Goal: Book appointment/travel/reservation

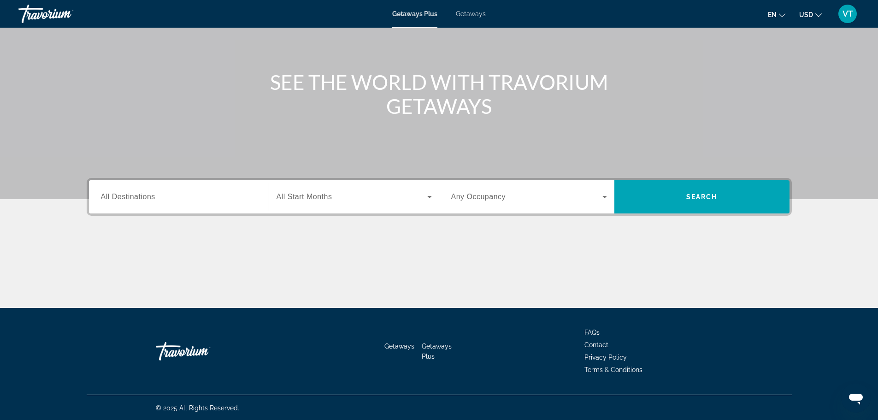
scroll to position [78, 0]
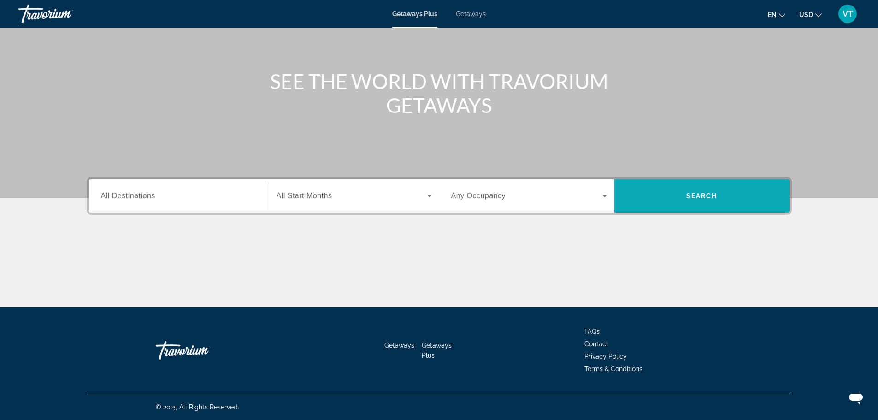
click at [705, 192] on span "Search" at bounding box center [702, 195] width 31 height 7
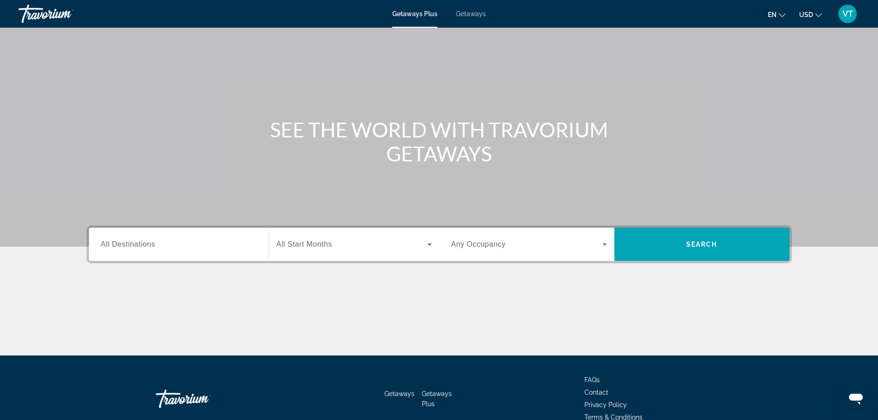
scroll to position [78, 0]
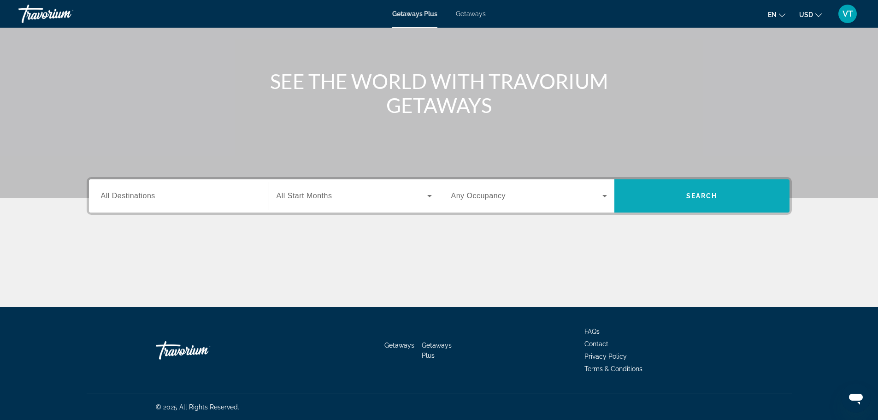
click at [697, 196] on span "Search" at bounding box center [702, 195] width 31 height 7
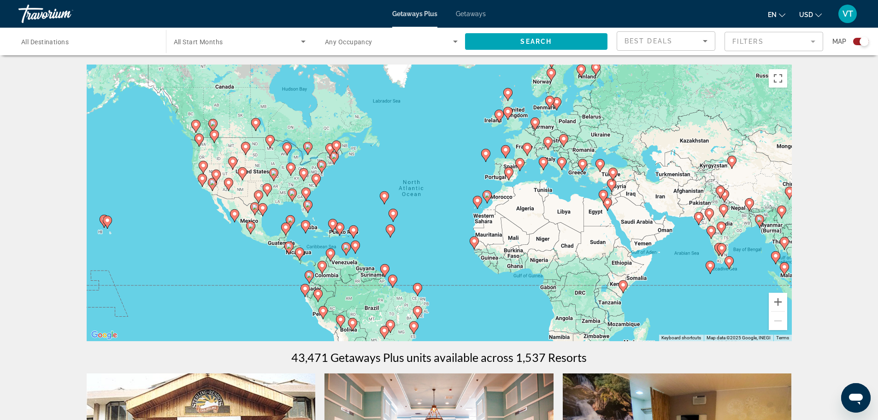
click at [508, 112] on image "Main content" at bounding box center [508, 112] width 6 height 6
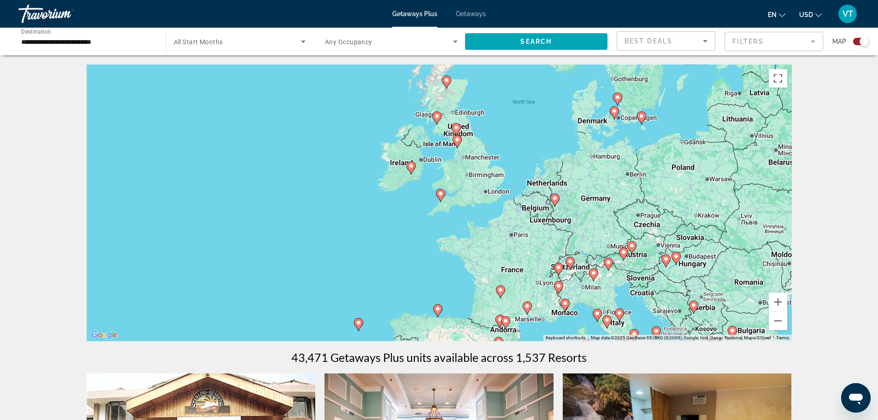
click at [436, 117] on image "Main content" at bounding box center [437, 116] width 6 height 6
type input "**********"
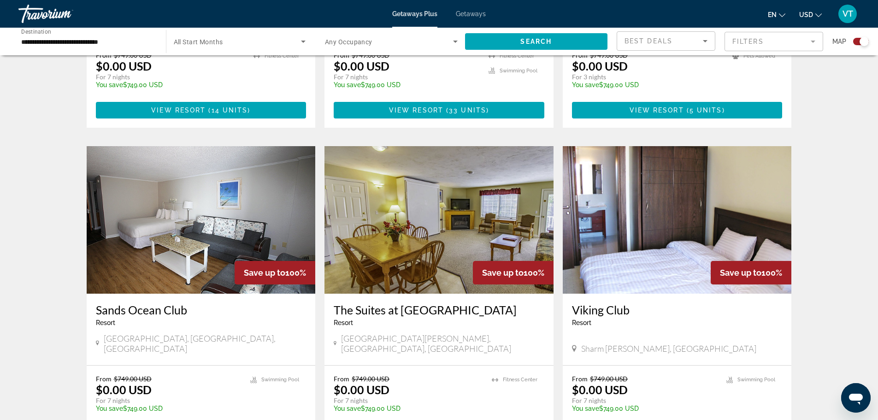
scroll to position [1219, 0]
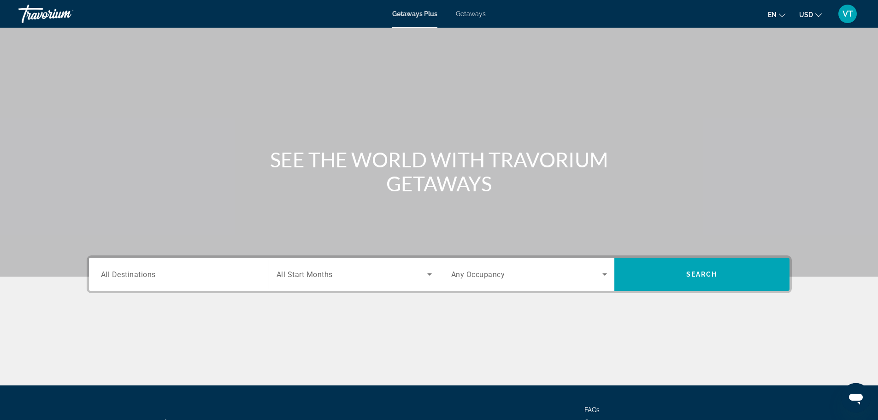
click at [474, 9] on div "Getaways Plus Getaways en English Español Français Italiano Português русский U…" at bounding box center [439, 14] width 878 height 24
click at [472, 13] on span "Getaways" at bounding box center [471, 13] width 30 height 7
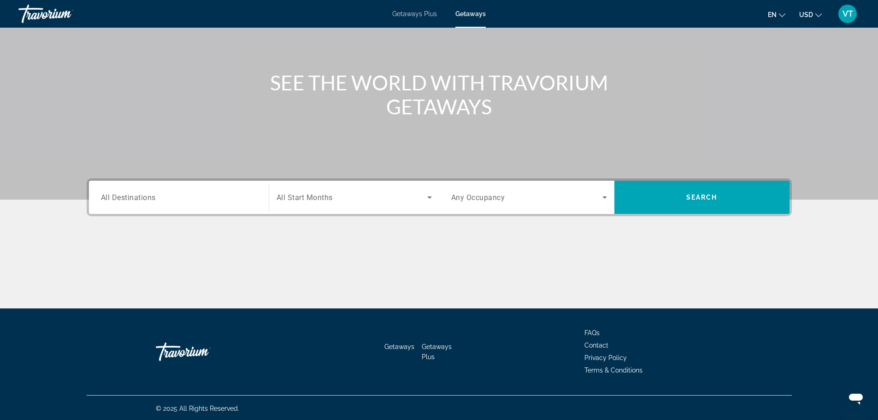
scroll to position [78, 0]
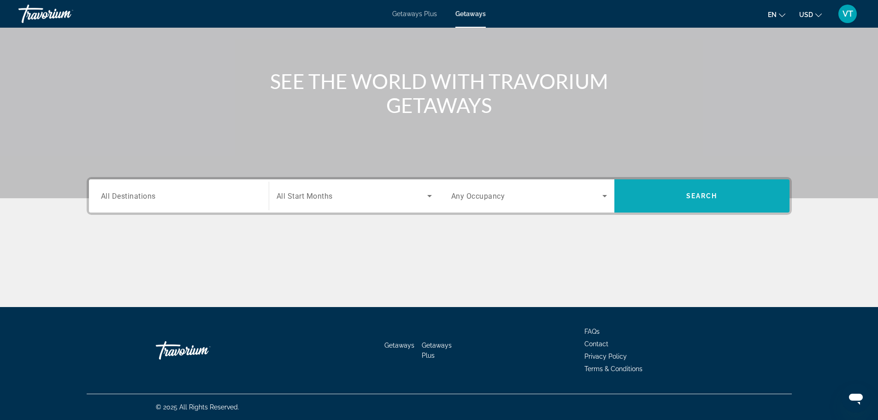
click at [678, 196] on span "Search widget" at bounding box center [702, 196] width 175 height 22
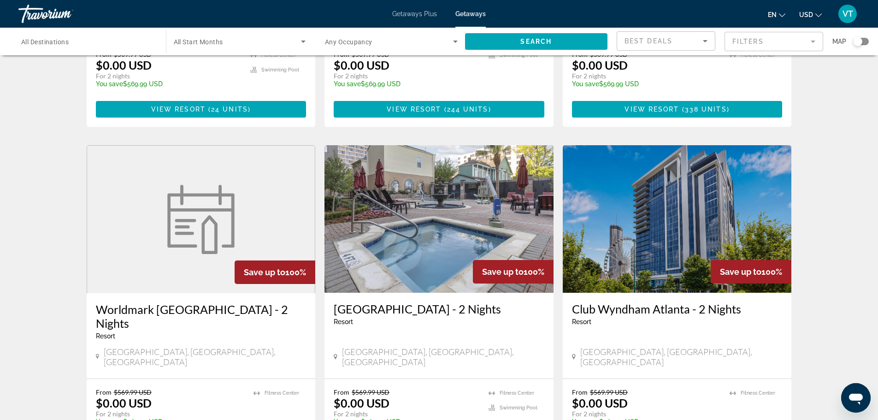
scroll to position [1061, 0]
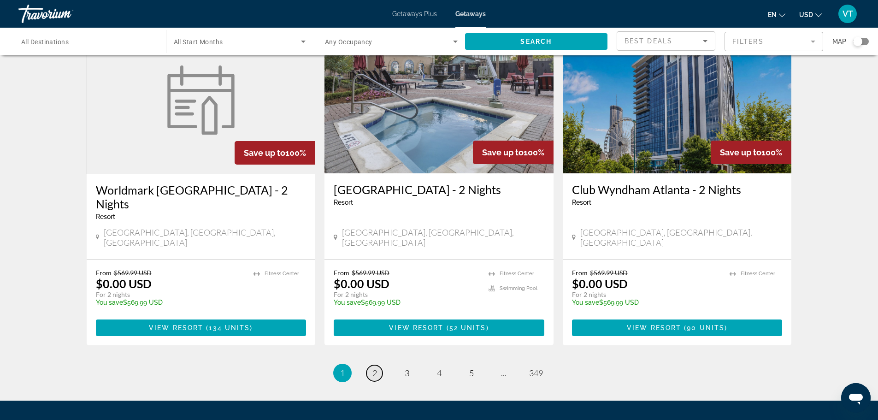
click at [378, 365] on link "page 2" at bounding box center [375, 373] width 16 height 16
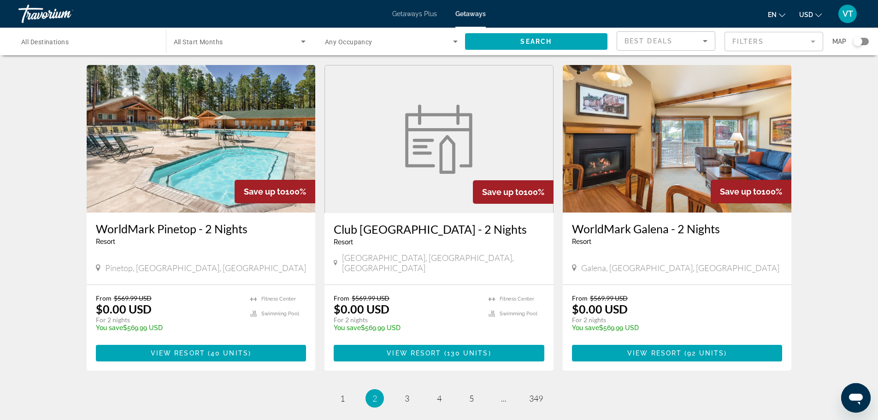
scroll to position [1100, 0]
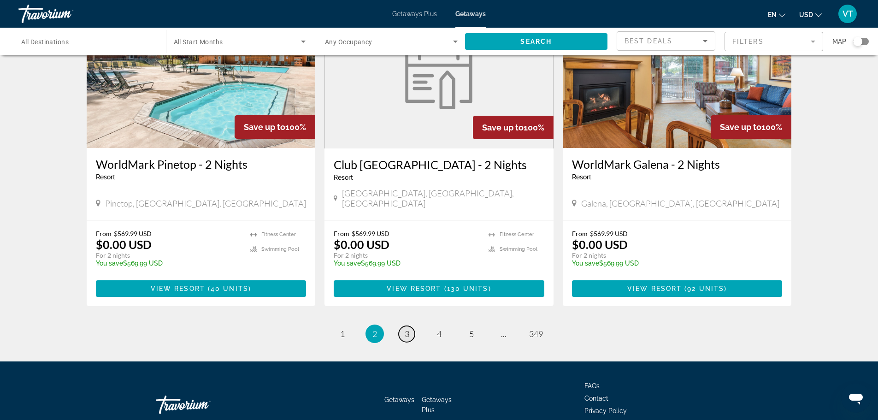
click at [405, 329] on span "3" at bounding box center [407, 334] width 5 height 10
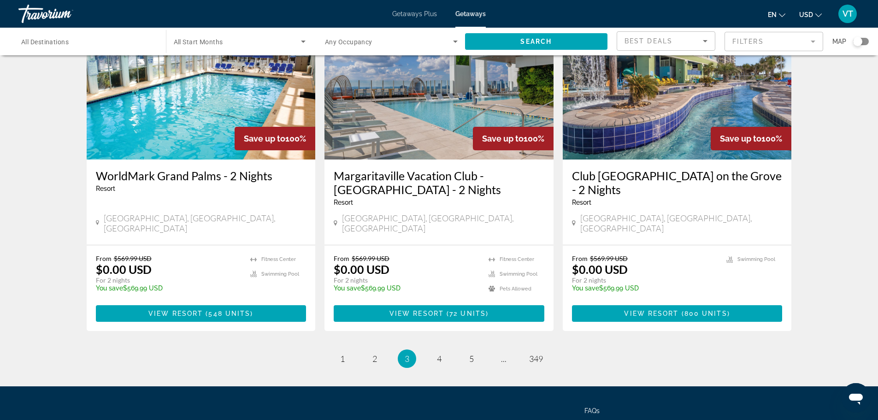
scroll to position [1100, 0]
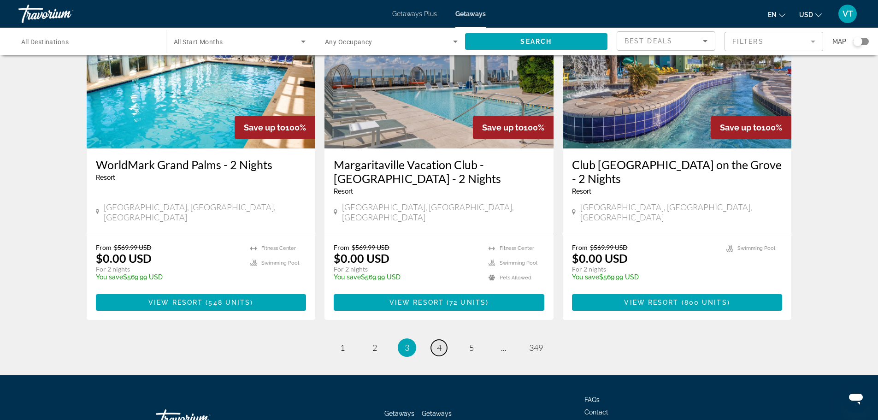
click at [440, 343] on span "4" at bounding box center [439, 348] width 5 height 10
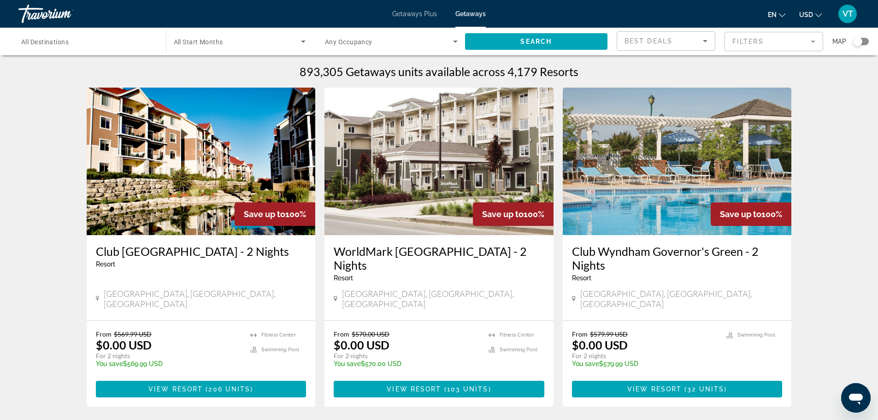
click at [410, 16] on span "Getaways Plus" at bounding box center [414, 13] width 45 height 7
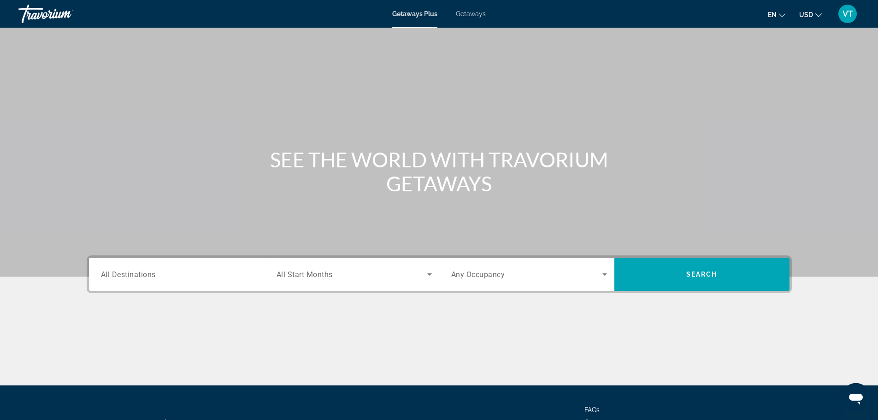
click at [42, 17] on div "Travorium" at bounding box center [64, 14] width 92 height 24
